Goal: Find contact information: Find contact information

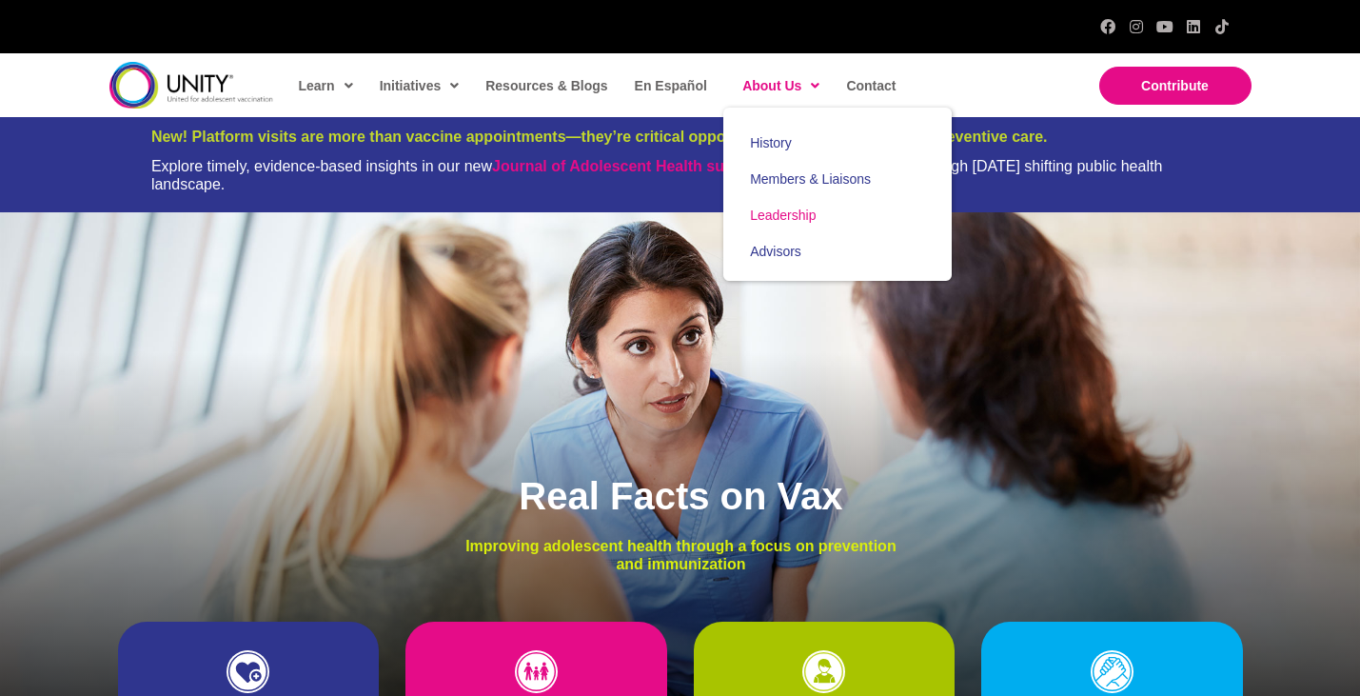
click at [782, 213] on span "Leadership" at bounding box center [783, 215] width 66 height 15
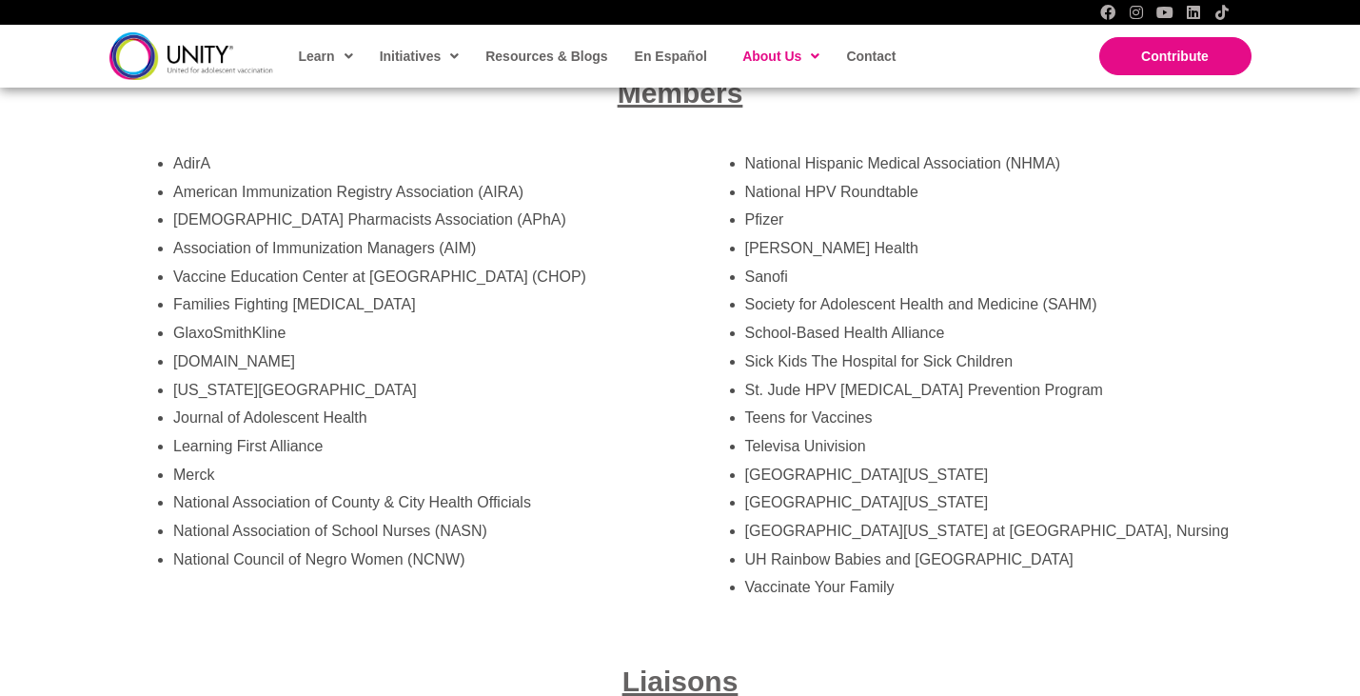
scroll to position [3534, 0]
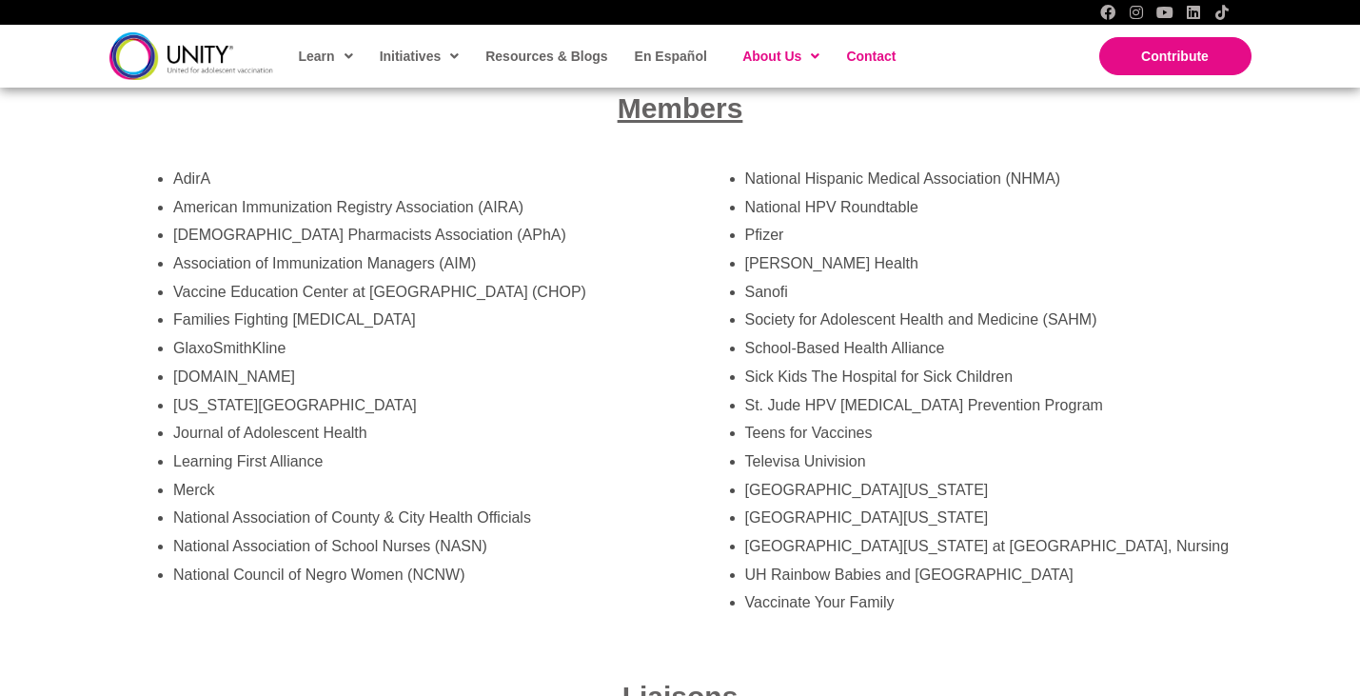
click at [889, 53] on span "Contact" at bounding box center [870, 56] width 49 height 15
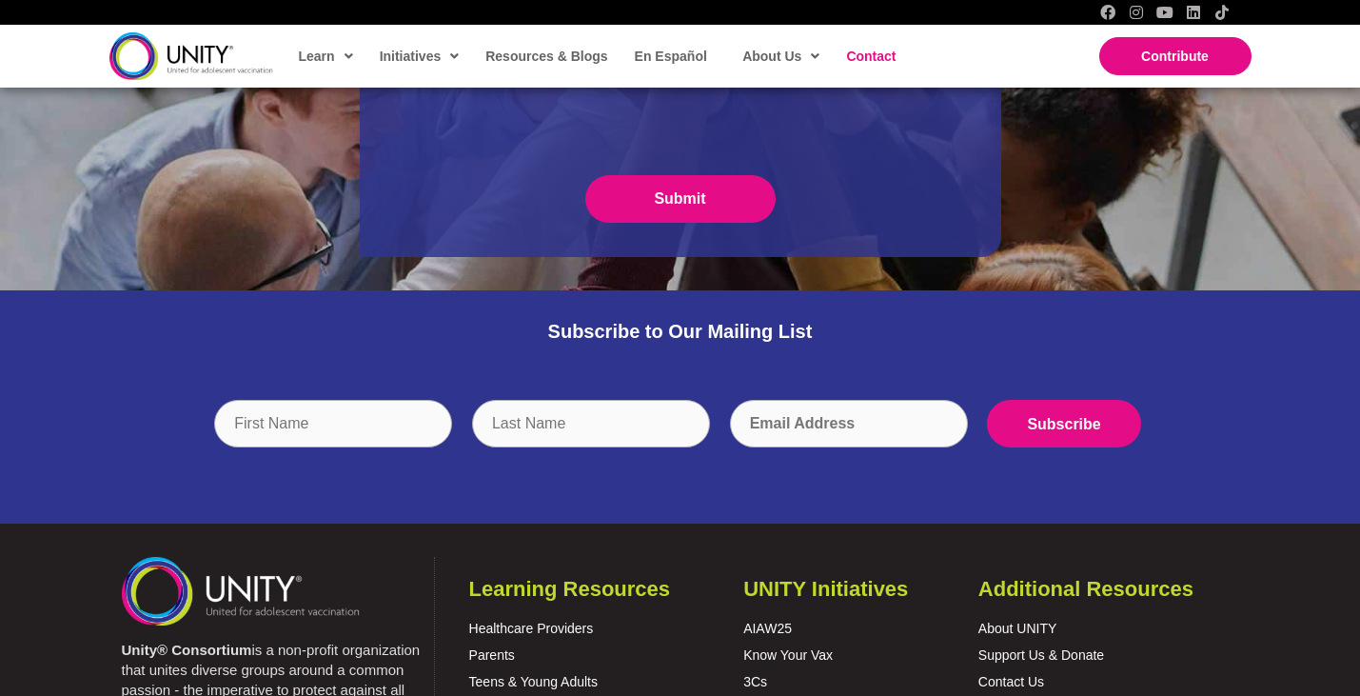
scroll to position [700, 0]
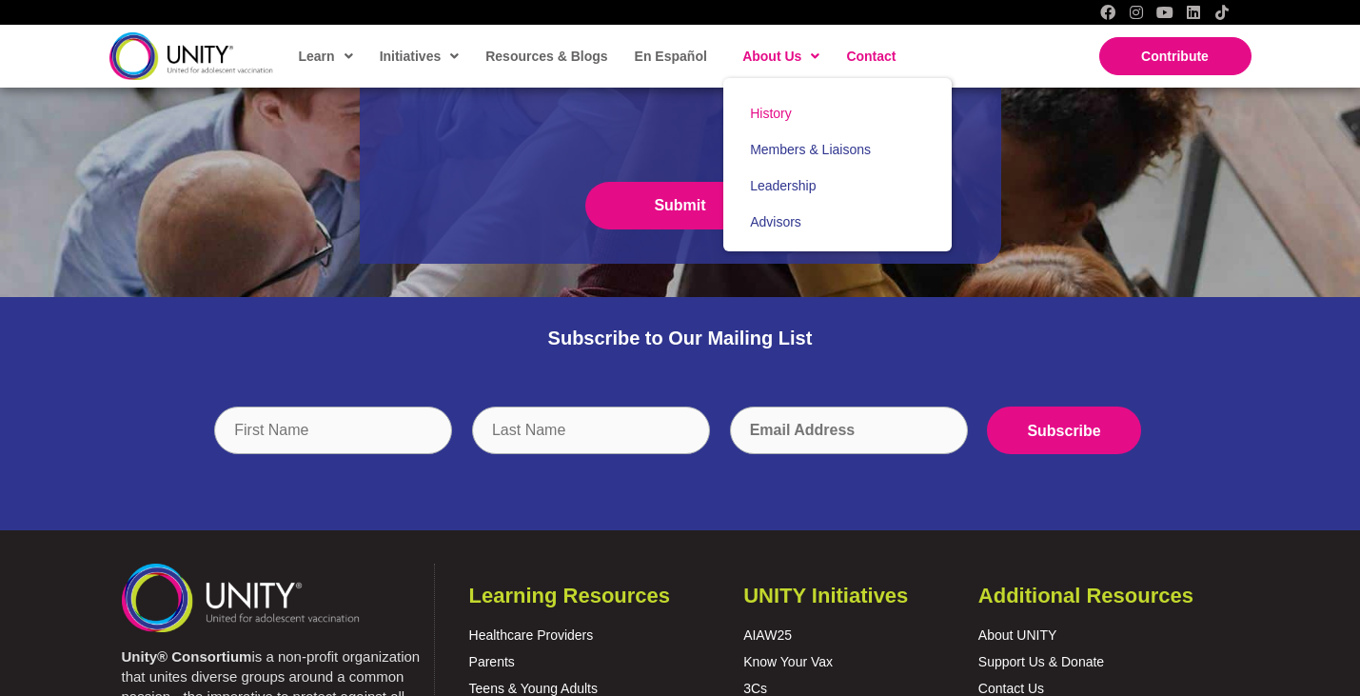
click at [770, 125] on link "History" at bounding box center [837, 113] width 228 height 36
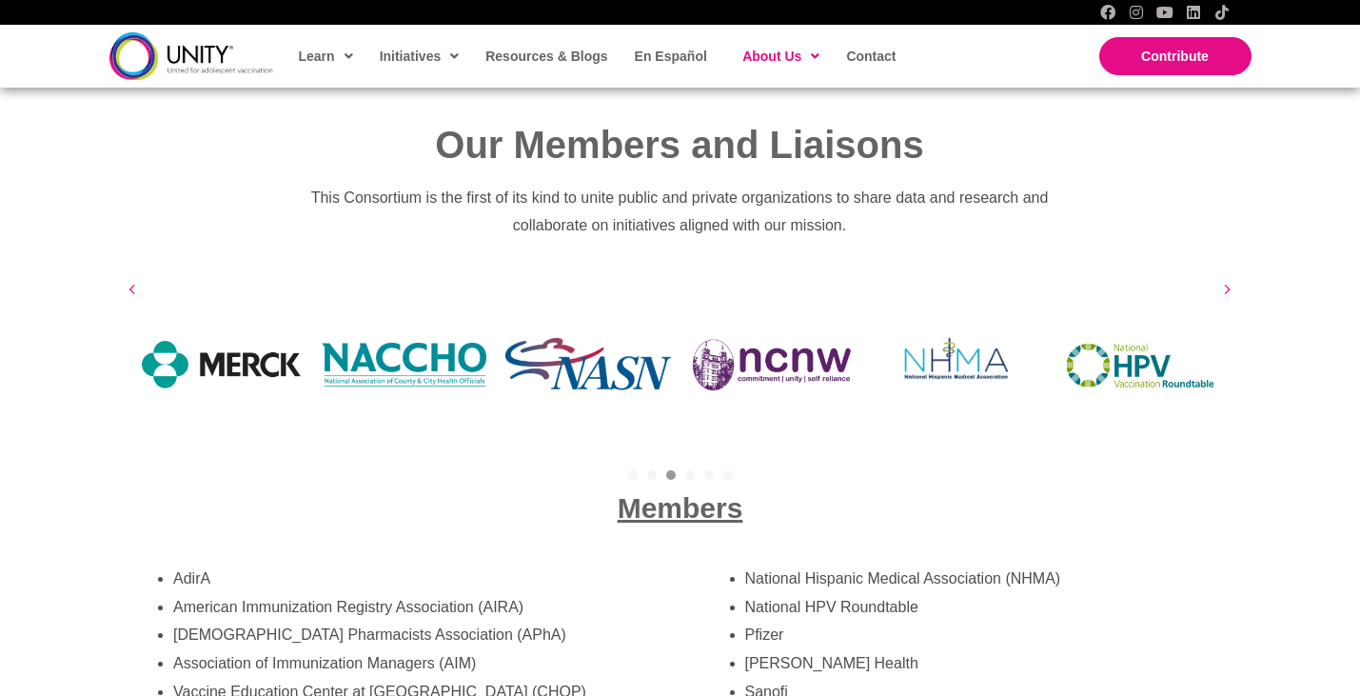
scroll to position [3029, 0]
